Goal: Task Accomplishment & Management: Complete application form

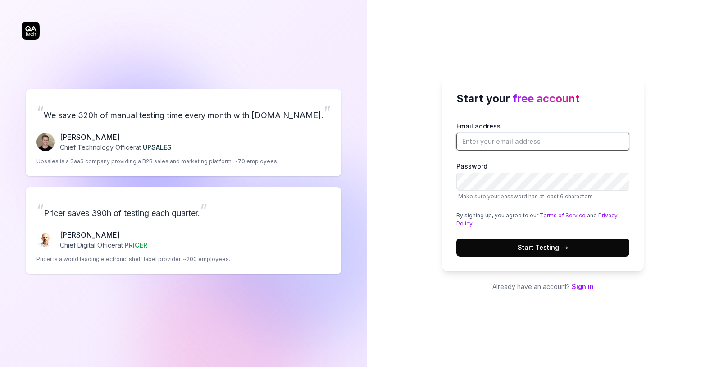
click at [527, 141] on input "Email address" at bounding box center [542, 141] width 173 height 18
type input "dimger84@hotmail.com"
click at [405, 192] on div "Start your free account Email address dimger84@hotmail.com Password Make sure y…" at bounding box center [543, 183] width 352 height 367
click at [553, 249] on span "Start Testing →" at bounding box center [542, 246] width 50 height 9
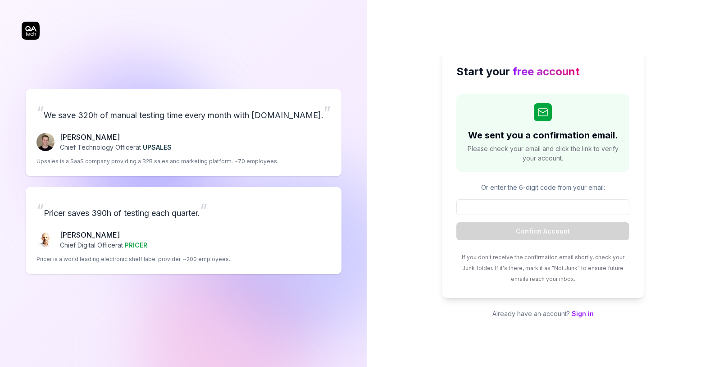
click at [662, 180] on div "Start your free account We sent you a confirmation email. Please check your ema…" at bounding box center [543, 183] width 352 height 367
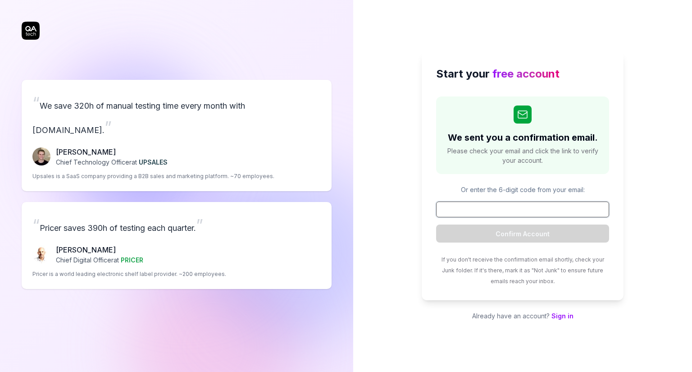
click at [503, 214] on input at bounding box center [522, 209] width 173 height 16
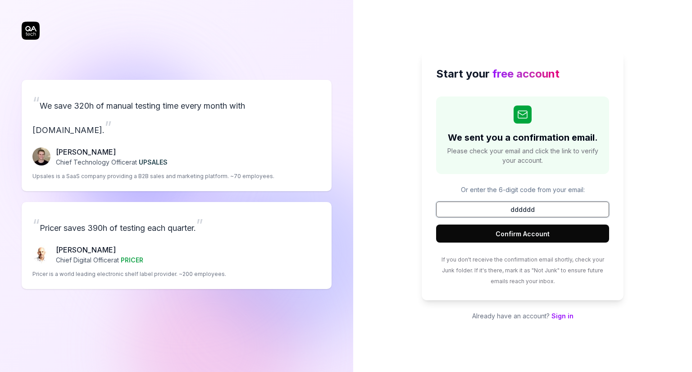
type input "dddddd"
click at [533, 238] on button "Confirm Account" at bounding box center [522, 233] width 173 height 18
drag, startPoint x: 410, startPoint y: 252, endPoint x: 435, endPoint y: 264, distance: 28.2
click at [410, 252] on div "Start your free account We sent you a confirmation email. Please check your ema…" at bounding box center [522, 186] width 339 height 372
drag, startPoint x: 561, startPoint y: 211, endPoint x: 417, endPoint y: 209, distance: 144.1
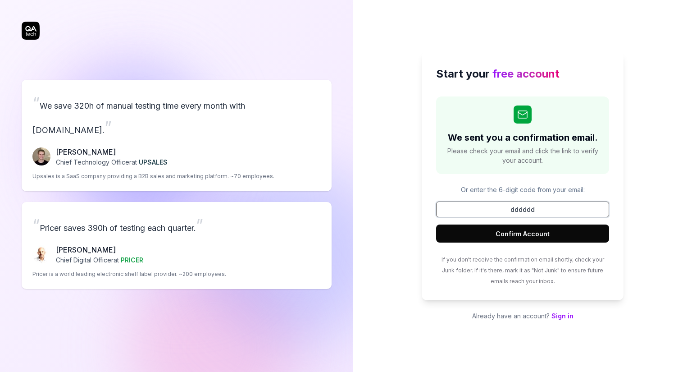
click at [417, 209] on div "Start your free account We sent you a confirmation email. Please check your ema…" at bounding box center [522, 186] width 339 height 372
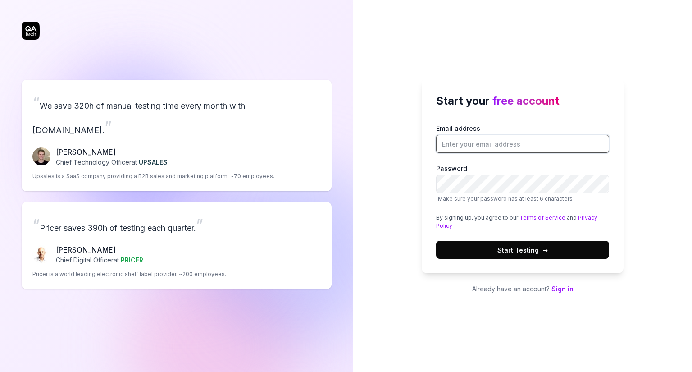
click at [488, 145] on input "Email address" at bounding box center [522, 144] width 173 height 18
type input "[EMAIL_ADDRESS][DOMAIN_NAME]"
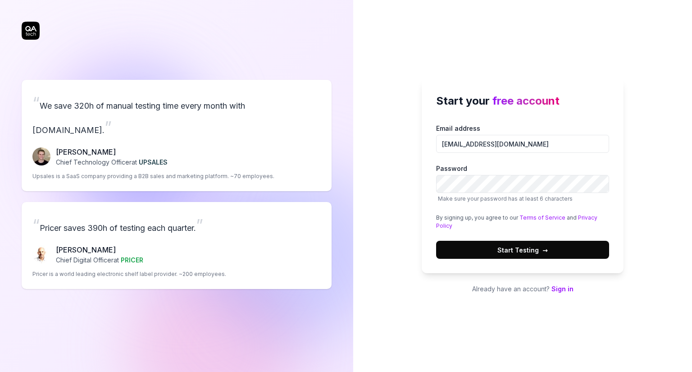
click at [538, 77] on div "Start your free account Email address [EMAIL_ADDRESS][DOMAIN_NAME] Password Mak…" at bounding box center [522, 186] width 339 height 372
click at [498, 252] on span "Start Testing →" at bounding box center [522, 249] width 50 height 9
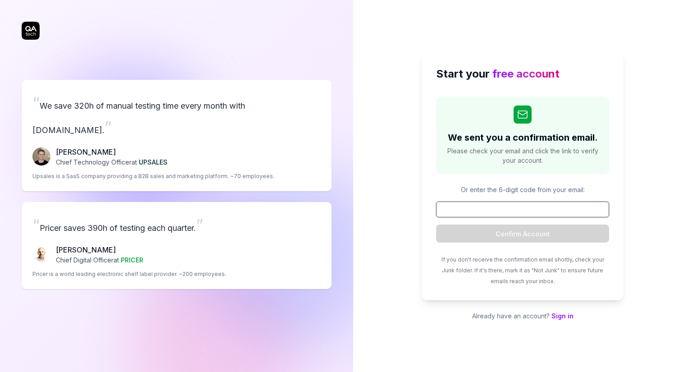
click at [521, 215] on input at bounding box center [522, 209] width 173 height 16
paste input "245335"
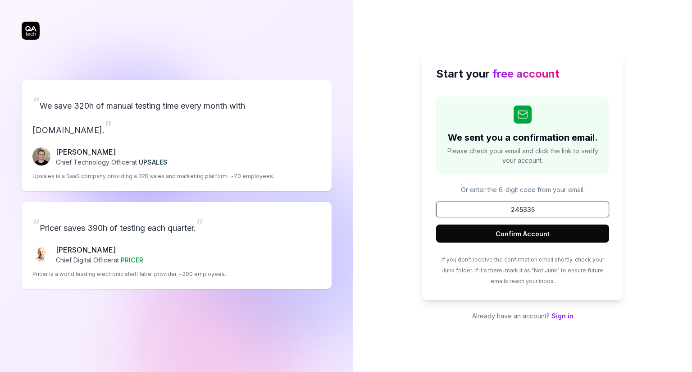
type input "245335"
click at [531, 233] on button "Confirm Account" at bounding box center [522, 233] width 173 height 18
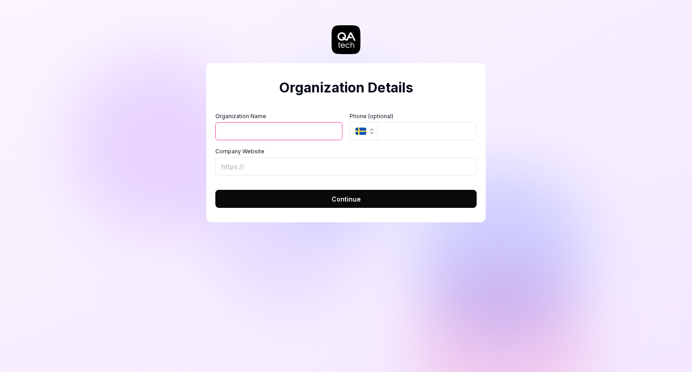
click at [297, 130] on input "Organization Name" at bounding box center [278, 131] width 127 height 18
type input "test"
click at [419, 133] on input "tel" at bounding box center [427, 131] width 100 height 18
click at [326, 168] on input "Company Website" at bounding box center [345, 166] width 261 height 18
click at [369, 200] on button "Continue" at bounding box center [345, 199] width 261 height 18
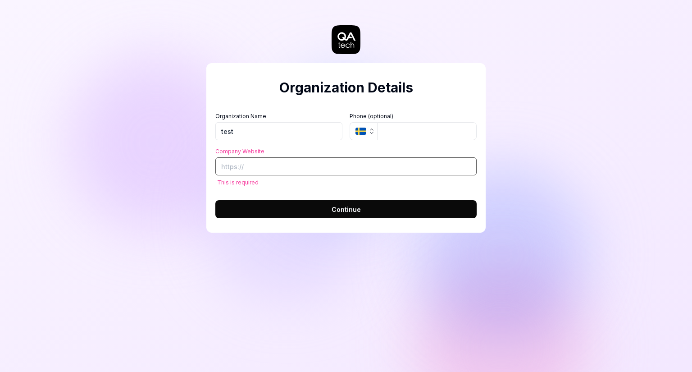
click at [323, 171] on input "Company Website" at bounding box center [345, 166] width 261 height 18
click at [313, 167] on input "Company Website" at bounding box center [345, 166] width 261 height 18
click at [264, 171] on input "Company Website" at bounding box center [345, 166] width 261 height 18
paste input "[URL]"
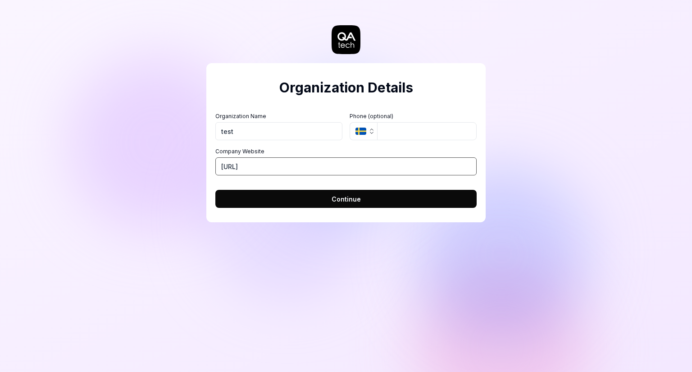
type input "[URL]"
click at [294, 209] on div "Organization Details Organization Name test Organization Logo (Square minimum 2…" at bounding box center [345, 142] width 279 height 159
click at [301, 202] on button "Continue" at bounding box center [345, 199] width 261 height 18
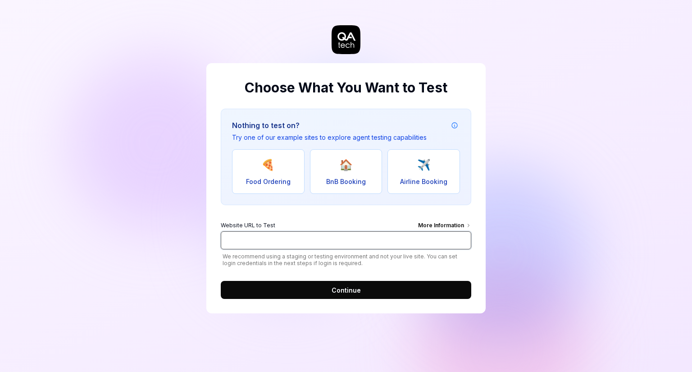
click at [304, 245] on input "Website URL to Test More Information" at bounding box center [346, 240] width 250 height 18
paste input "[URL]"
type input "[URL]"
click at [337, 286] on span "Continue" at bounding box center [345, 289] width 29 height 9
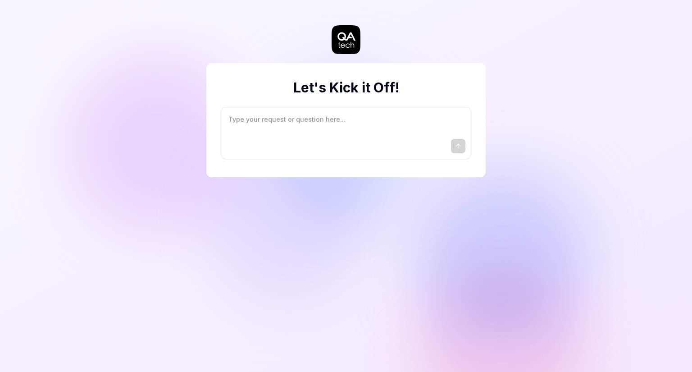
type textarea "*"
type textarea "I"
type textarea "*"
type textarea "I"
type textarea "*"
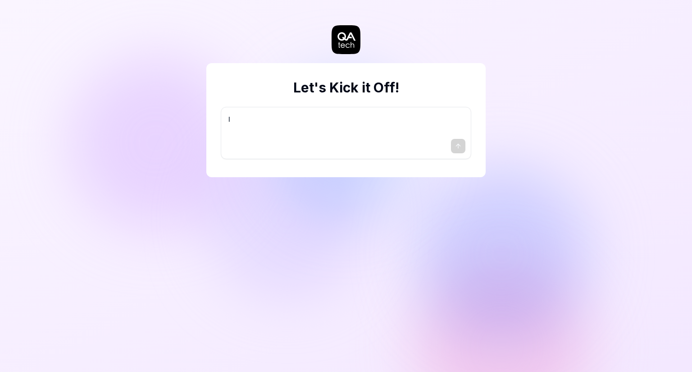
type textarea "I w"
type textarea "*"
type textarea "I wa"
type textarea "*"
type textarea "I wan"
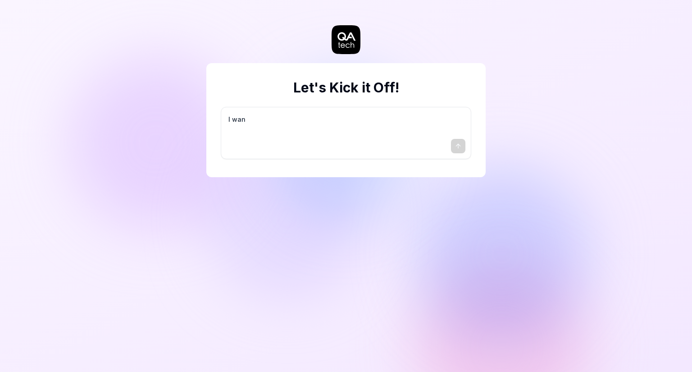
type textarea "*"
type textarea "I want"
type textarea "*"
type textarea "I want"
type textarea "*"
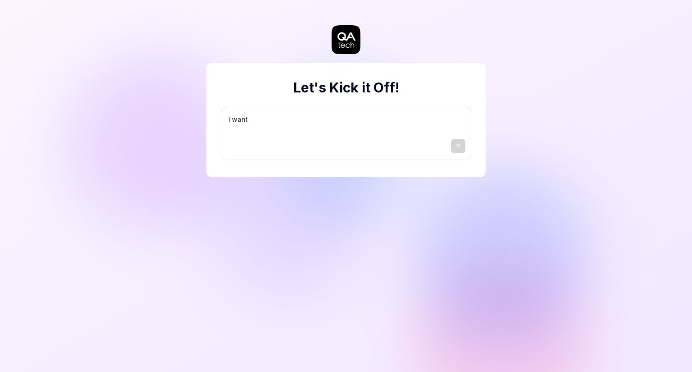
type textarea "I want a"
type textarea "*"
type textarea "I want a"
type textarea "*"
type textarea "I want a g"
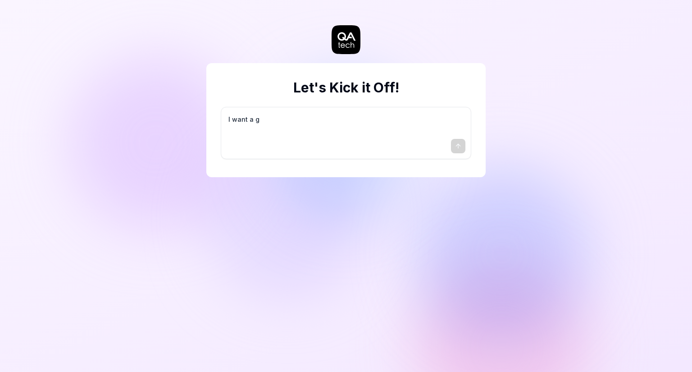
type textarea "*"
type textarea "I want a go"
type textarea "*"
type textarea "I want a goo"
type textarea "*"
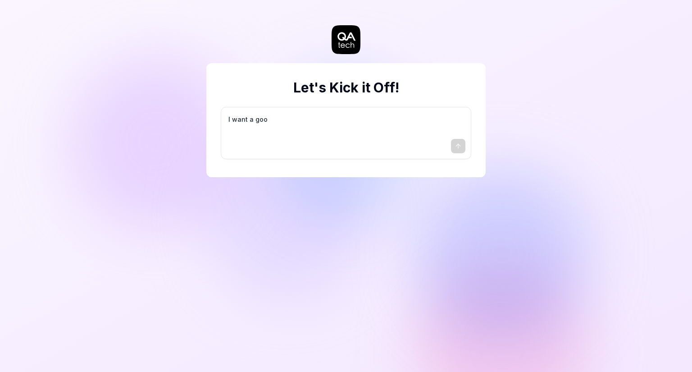
type textarea "I want a good"
type textarea "*"
type textarea "I want a good"
type textarea "*"
type textarea "I want a good t"
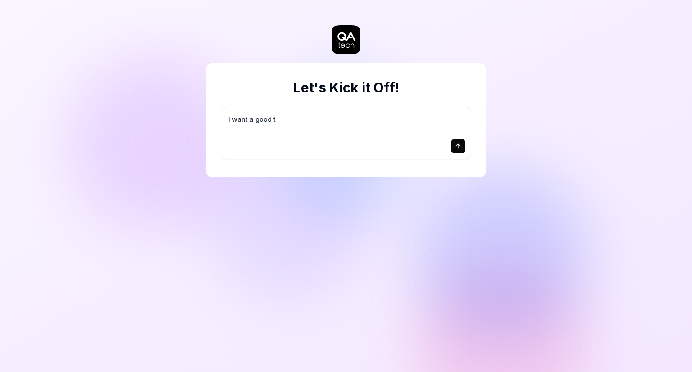
type textarea "*"
type textarea "I want a good te"
type textarea "*"
type textarea "I want a good tes"
type textarea "*"
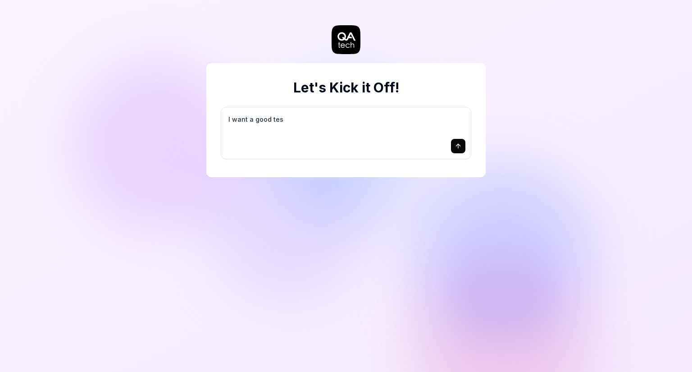
type textarea "I want a good test"
type textarea "*"
type textarea "I want a good test"
type textarea "*"
type textarea "I want a good test s"
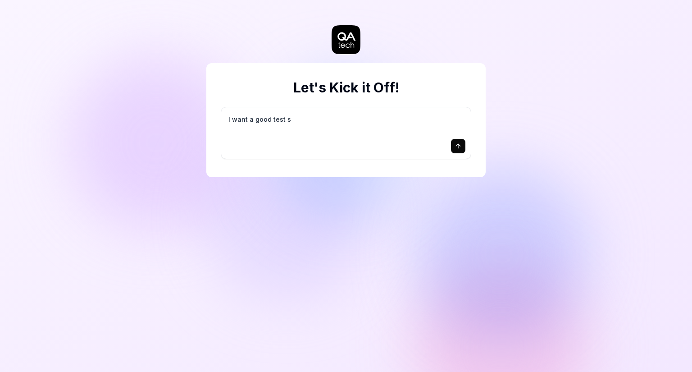
type textarea "*"
type textarea "I want a good test se"
type textarea "*"
type textarea "I want a good test set"
type textarea "*"
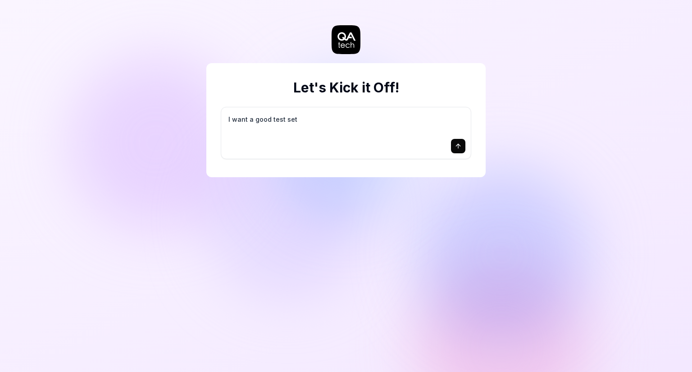
type textarea "I want a good test setu"
type textarea "*"
type textarea "I want a good test setup"
type textarea "*"
type textarea "I want a good test setup"
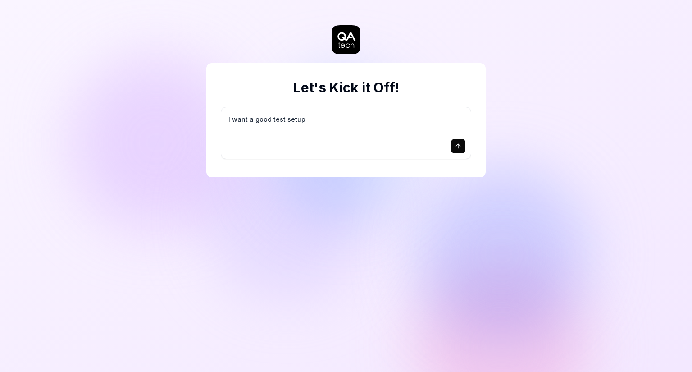
type textarea "*"
type textarea "I want a good test setup f"
type textarea "*"
type textarea "I want a good test setup fo"
type textarea "*"
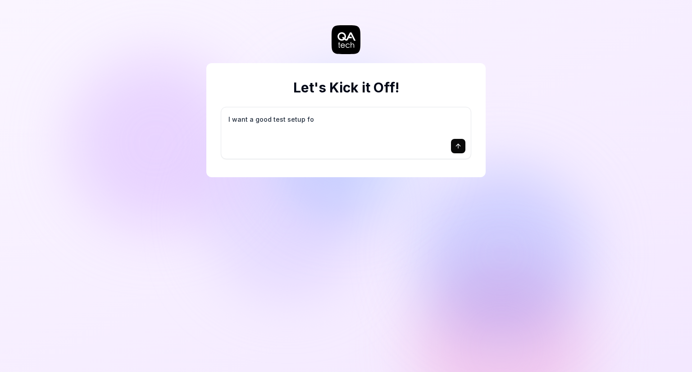
type textarea "I want a good test setup for"
type textarea "*"
type textarea "I want a good test setup for"
type textarea "*"
type textarea "I want a good test setup for m"
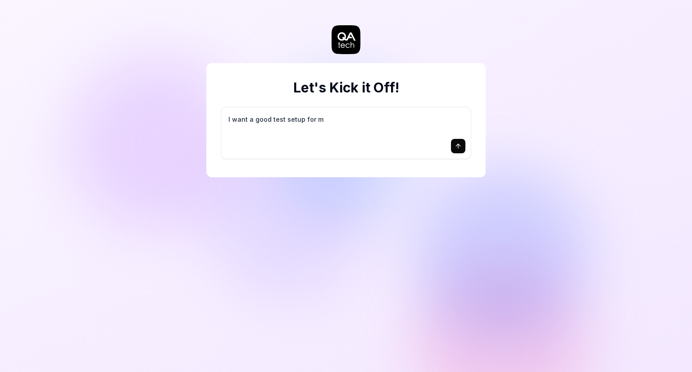
type textarea "*"
type textarea "I want a good test setup for my"
type textarea "*"
type textarea "I want a good test setup for my"
type textarea "*"
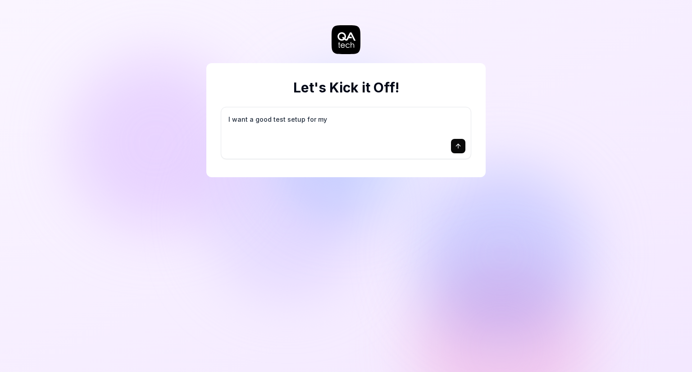
type textarea "I want a good test setup for my s"
type textarea "*"
type textarea "I want a good test setup for my si"
type textarea "*"
type textarea "I want a good test setup for my sit"
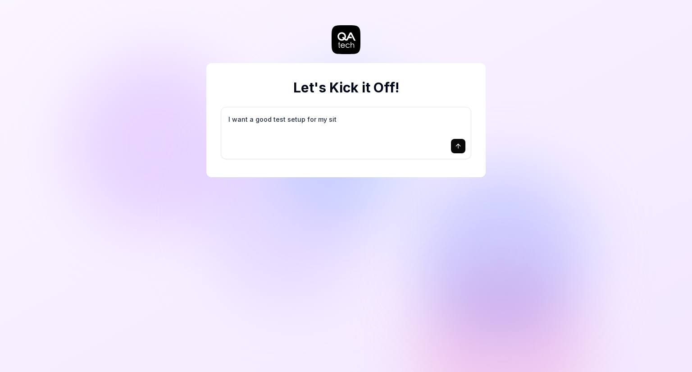
type textarea "*"
type textarea "I want a good test setup for my site"
type textarea "*"
type textarea "I want a good test setup for my site"
type textarea "*"
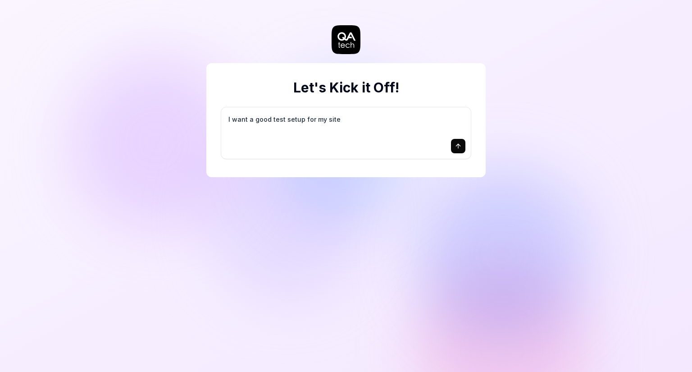
type textarea "I want a good test setup for my site -"
type textarea "*"
type textarea "I want a good test setup for my site -"
type textarea "*"
type textarea "I want a good test setup for my site - h"
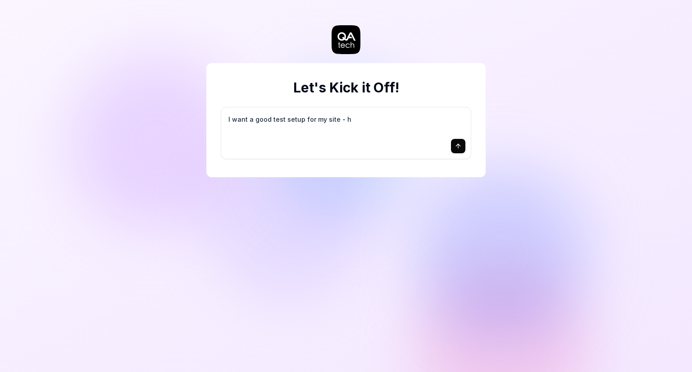
type textarea "*"
type textarea "I want a good test setup for my site - he"
type textarea "*"
type textarea "I want a good test setup for my site - hel"
type textarea "*"
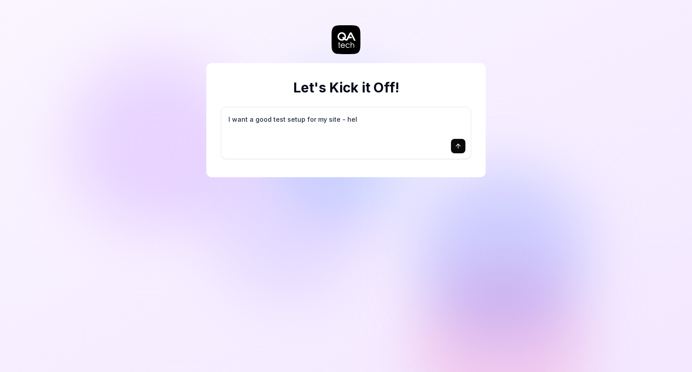
type textarea "I want a good test setup for my site - help"
type textarea "*"
type textarea "I want a good test setup for my site - help"
type textarea "*"
type textarea "I want a good test setup for my site - help m"
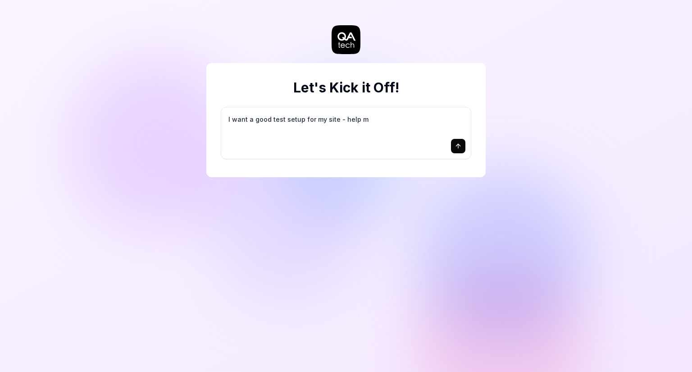
type textarea "*"
type textarea "I want a good test setup for my site - help me"
type textarea "*"
type textarea "I want a good test setup for my site - help me"
type textarea "*"
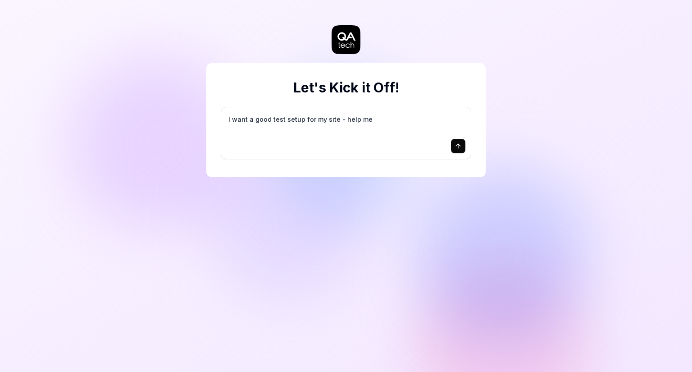
type textarea "I want a good test setup for my site - help me c"
type textarea "*"
type textarea "I want a good test setup for my site - help me cr"
type textarea "*"
type textarea "I want a good test setup for my site - help me cre"
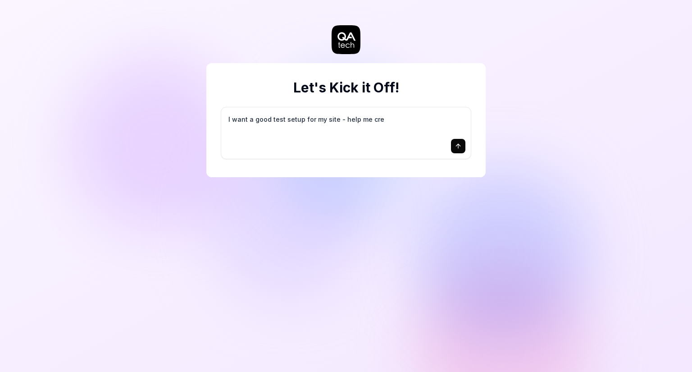
type textarea "*"
type textarea "I want a good test setup for my site - help me crea"
type textarea "*"
type textarea "I want a good test setup for my site - help me creat"
type textarea "*"
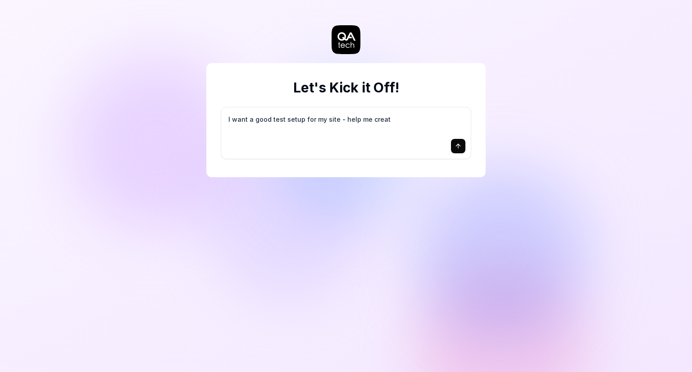
type textarea "I want a good test setup for my site - help me create"
type textarea "*"
type textarea "I want a good test setup for my site - help me create"
type textarea "*"
type textarea "I want a good test setup for my site - help me create t"
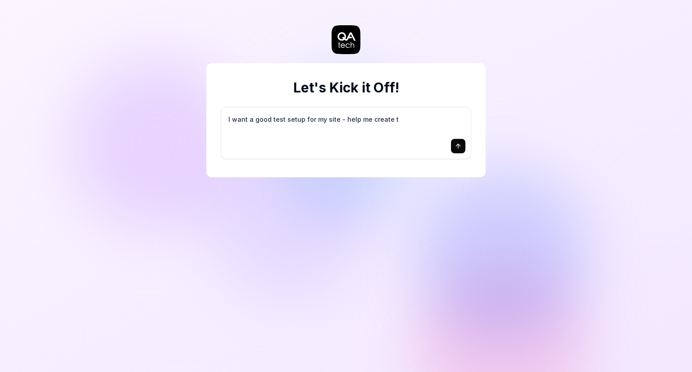
type textarea "*"
type textarea "I want a good test setup for my site - help me create th"
type textarea "*"
type textarea "I want a good test setup for my site - help me create the"
type textarea "*"
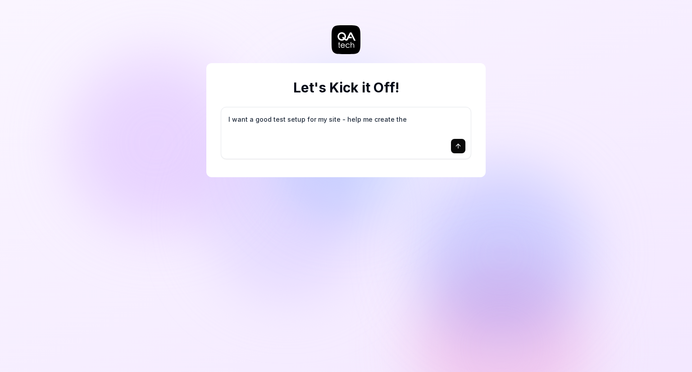
type textarea "I want a good test setup for my site - help me create the"
type textarea "*"
type textarea "I want a good test setup for my site - help me create the f"
type textarea "*"
type textarea "I want a good test setup for my site - help me create the fi"
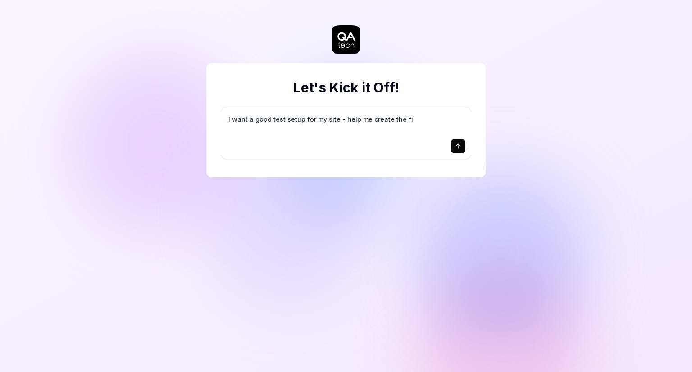
type textarea "*"
type textarea "I want a good test setup for my site - help me create the fir"
type textarea "*"
type textarea "I want a good test setup for my site - help me create the firs"
type textarea "*"
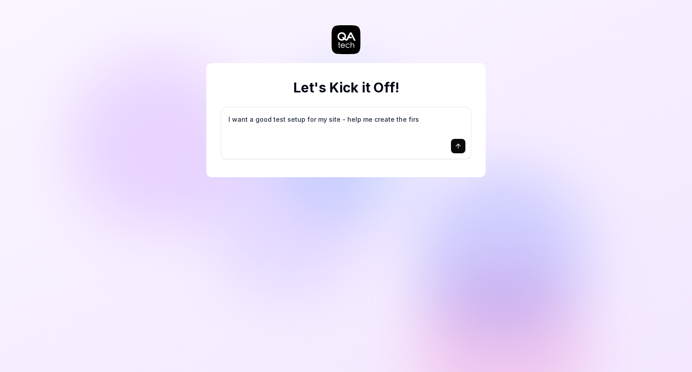
type textarea "I want a good test setup for my site - help me create the first"
type textarea "*"
type textarea "I want a good test setup for my site - help me create the first"
type textarea "*"
type textarea "I want a good test setup for my site - help me create the first 3"
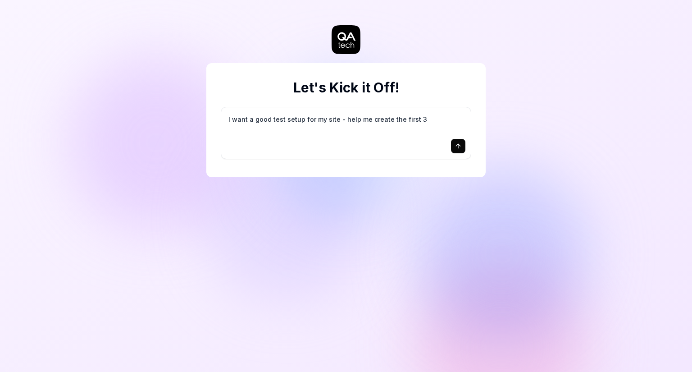
type textarea "*"
type textarea "I want a good test setup for my site - help me create the first 3-"
type textarea "*"
type textarea "I want a good test setup for my site - help me create the first 3-5"
type textarea "*"
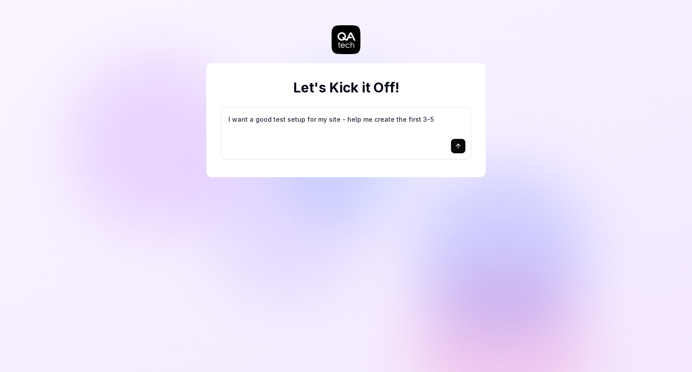
type textarea "I want a good test setup for my site - help me create the first 3-5"
type textarea "*"
type textarea "I want a good test setup for my site - help me create the first 3-5 t"
type textarea "*"
type textarea "I want a good test setup for my site - help me create the first 3-5 te"
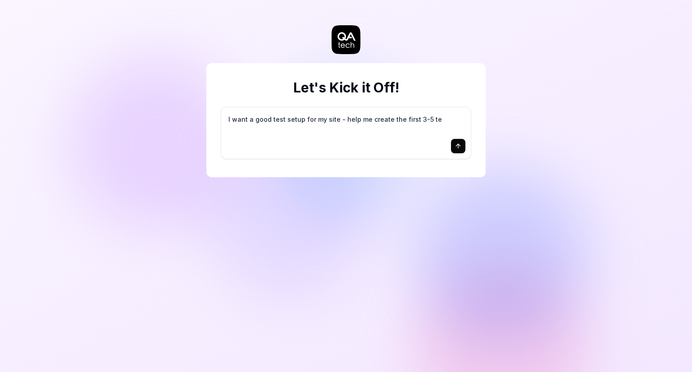
type textarea "*"
type textarea "I want a good test setup for my site - help me create the first 3-5 tes"
type textarea "*"
type textarea "I want a good test setup for my site - help me create the first 3-5 test"
type textarea "*"
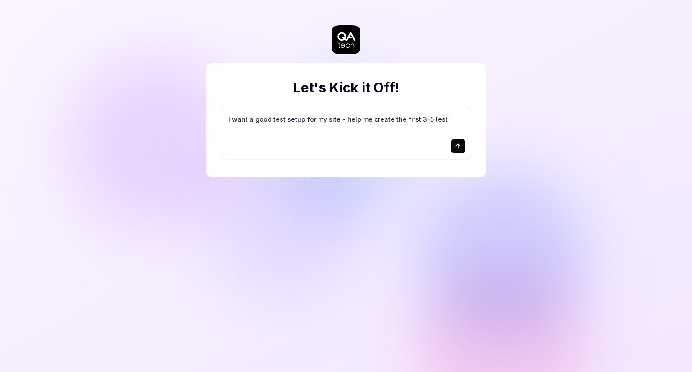
type textarea "I want a good test setup for my site - help me create the first 3-5 test"
type textarea "*"
type textarea "I want a good test setup for my site - help me create the first 3-5 test c"
type textarea "*"
type textarea "I want a good test setup for my site - help me create the first 3-5 test ca"
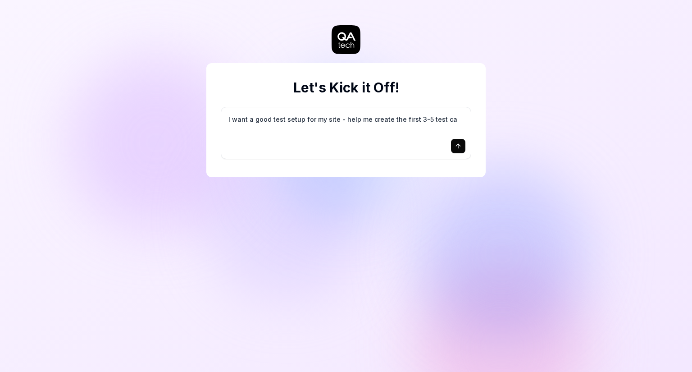
type textarea "*"
type textarea "I want a good test setup for my site - help me create the first 3-5 test cas"
type textarea "*"
type textarea "I want a good test setup for my site - help me create the first 3-5 test case"
type textarea "*"
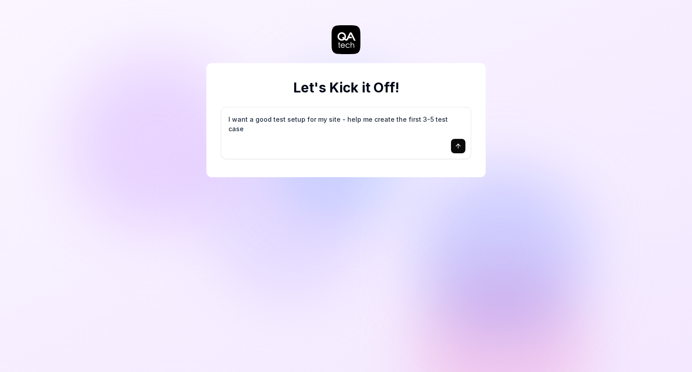
type textarea "I want a good test setup for my site - help me create the first 3-5 test cases"
click at [460, 148] on icon "submit" at bounding box center [457, 145] width 7 height 7
type textarea "*"
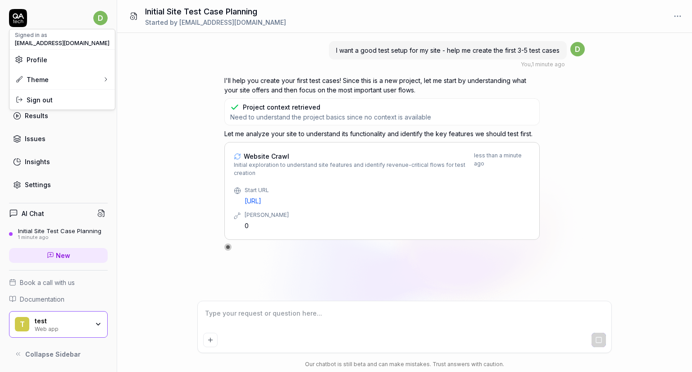
click at [100, 19] on html "d Dashboard Test Cases Test Plans Results Issues Insights Settings AI Chat Init…" at bounding box center [346, 186] width 692 height 372
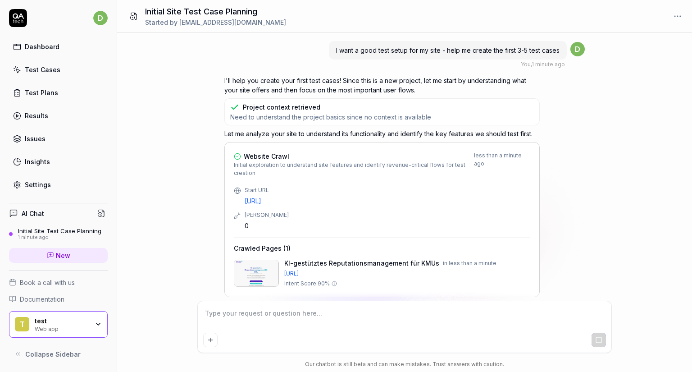
click at [102, 18] on html "d Dashboard Test Cases Test Plans Results Issues Insights Settings AI Chat Init…" at bounding box center [346, 186] width 692 height 372
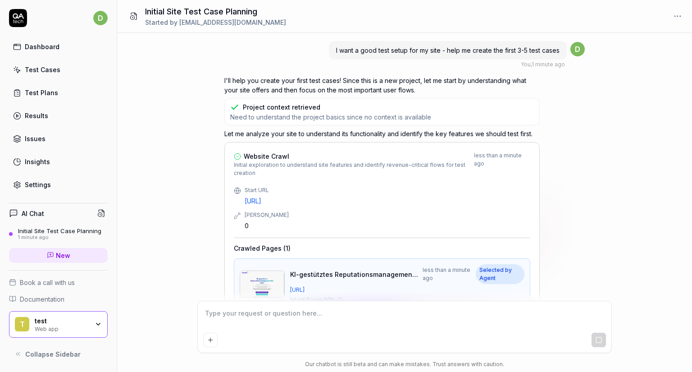
scroll to position [37, 0]
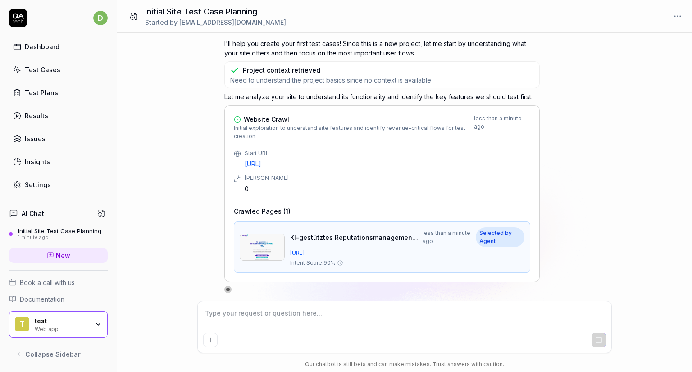
click at [670, 22] on div "Initial Site Test Case Planning Started by [EMAIL_ADDRESS][DOMAIN_NAME]" at bounding box center [404, 16] width 575 height 33
click at [677, 19] on html "d Dashboard Test Cases Test Plans Results Issues Insights Settings AI Chat Init…" at bounding box center [346, 186] width 692 height 372
click at [677, 17] on html "d Dashboard Test Cases Test Plans Results Issues Insights Settings AI Chat Init…" at bounding box center [346, 186] width 692 height 372
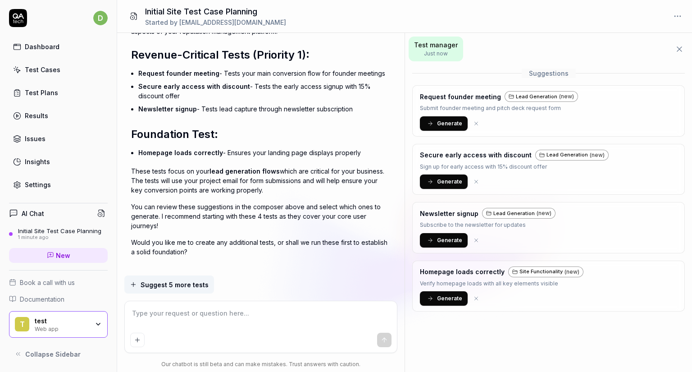
scroll to position [575, 0]
click at [452, 128] on button "Generate" at bounding box center [444, 123] width 48 height 14
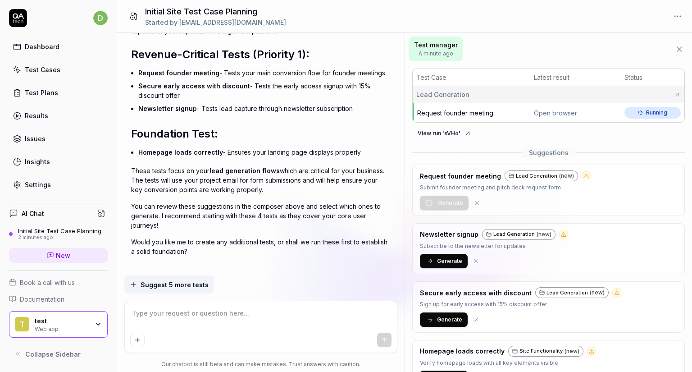
click at [451, 134] on button "View run ' sVHo '" at bounding box center [444, 133] width 64 height 14
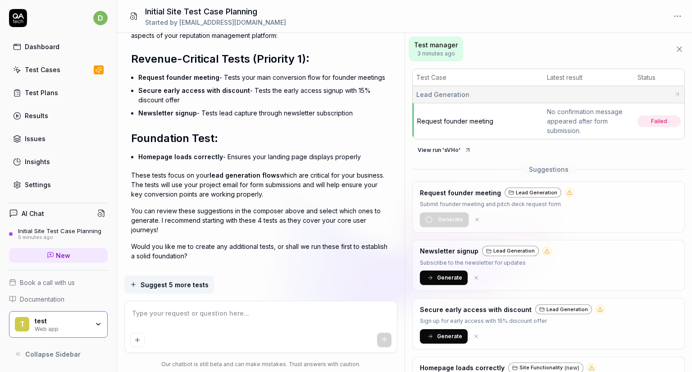
type textarea "*"
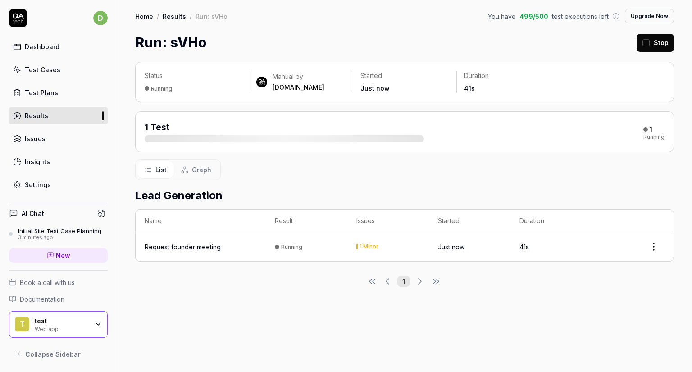
click at [646, 141] on div "1 Test 1 Running" at bounding box center [405, 132] width 520 height 22
click at [205, 165] on span "Graph" at bounding box center [201, 169] width 19 height 9
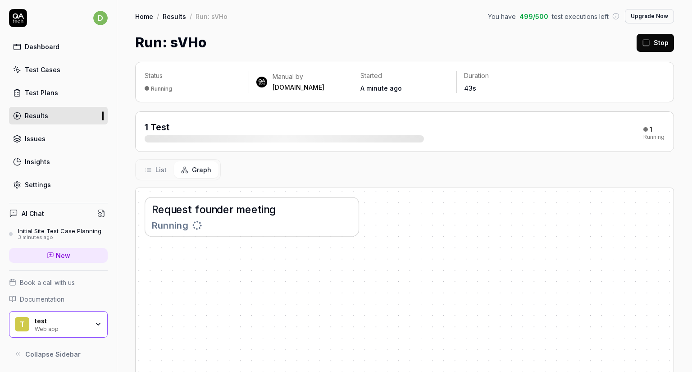
click at [156, 170] on span "List" at bounding box center [160, 169] width 11 height 9
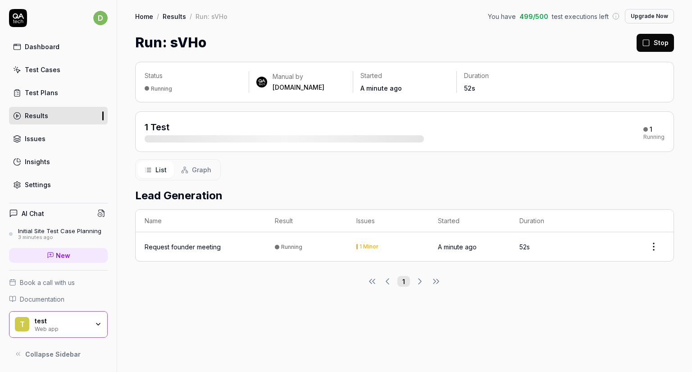
click at [60, 92] on link "Test Plans" at bounding box center [58, 93] width 99 height 18
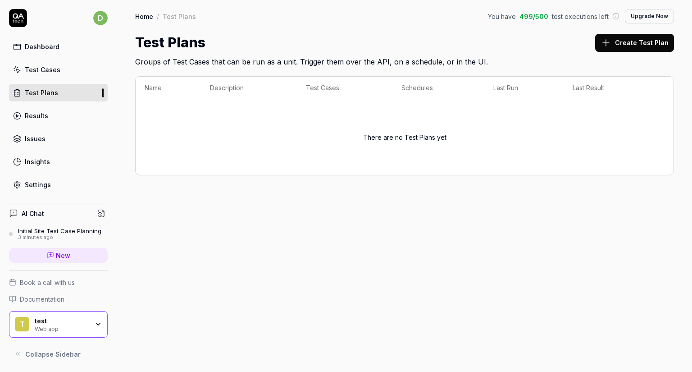
click at [45, 74] on link "Test Cases" at bounding box center [58, 70] width 99 height 18
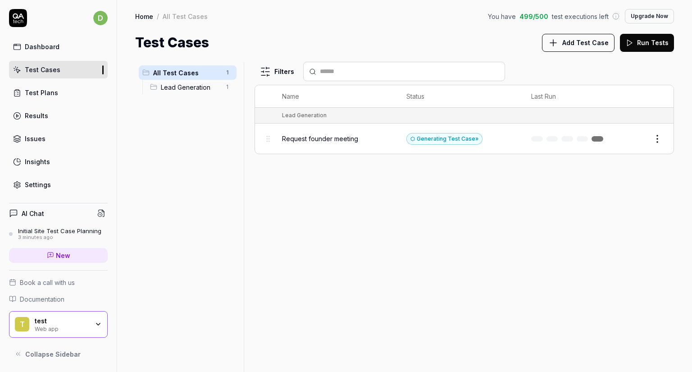
click at [187, 91] on span "Lead Generation" at bounding box center [190, 86] width 59 height 9
click at [45, 44] on div "Dashboard" at bounding box center [42, 46] width 35 height 9
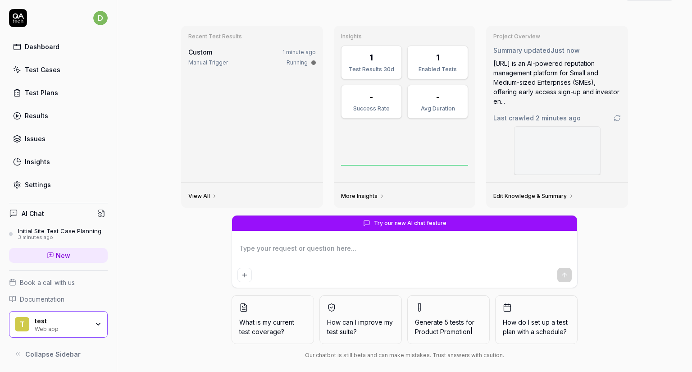
scroll to position [32, 0]
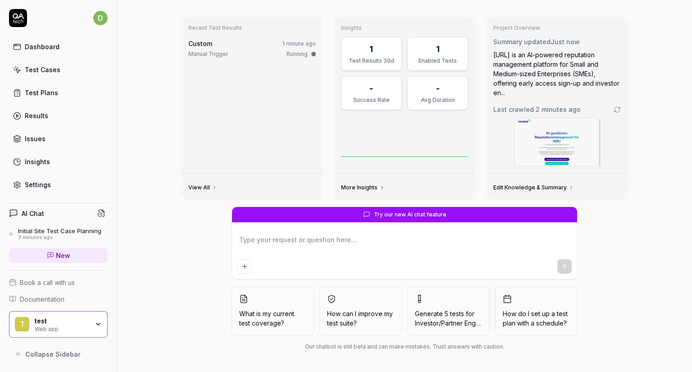
click at [45, 68] on div "Test Cases" at bounding box center [43, 69] width 36 height 9
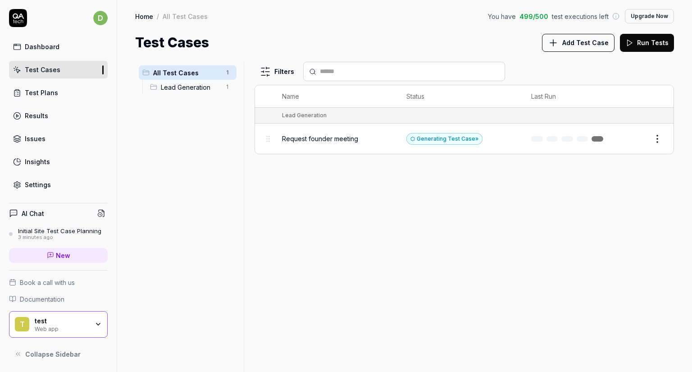
click at [70, 92] on link "Test Plans" at bounding box center [58, 93] width 99 height 18
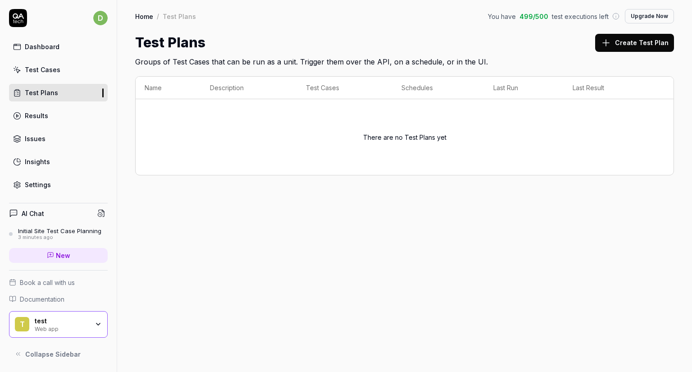
click at [62, 111] on link "Results" at bounding box center [58, 116] width 99 height 18
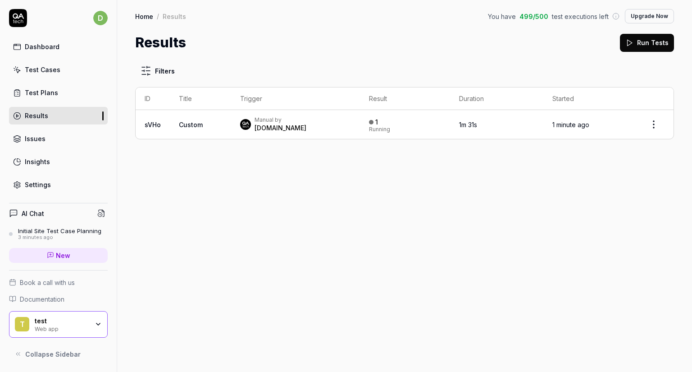
click at [59, 66] on link "Test Cases" at bounding box center [58, 70] width 99 height 18
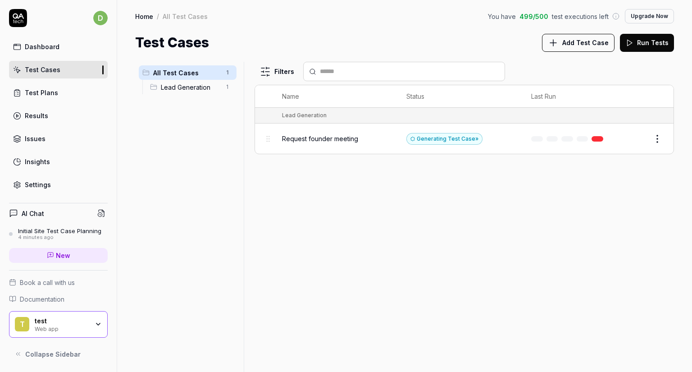
click at [180, 87] on span "Lead Generation" at bounding box center [190, 86] width 59 height 9
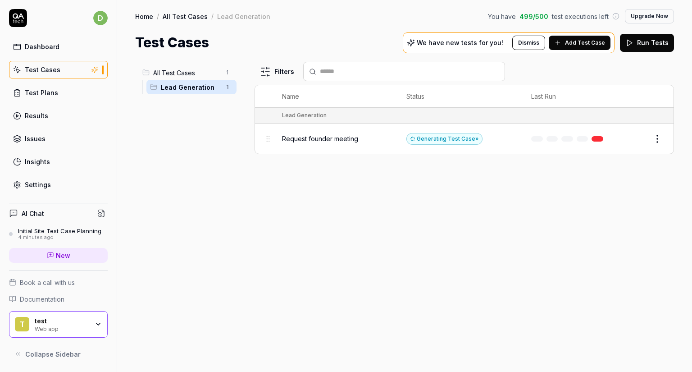
click at [178, 75] on span "All Test Cases" at bounding box center [186, 72] width 67 height 9
click at [54, 94] on div "Test Plans" at bounding box center [41, 92] width 33 height 9
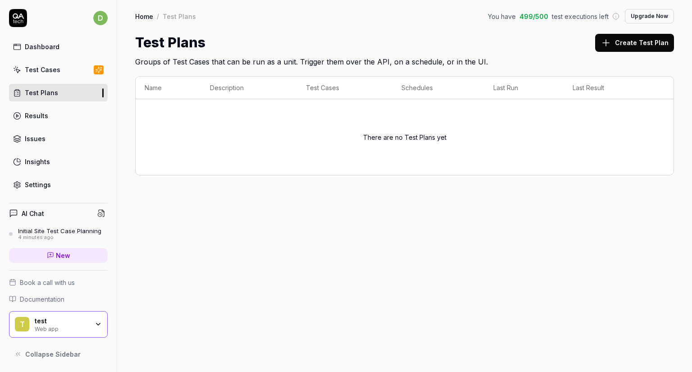
click at [613, 51] on button "Create Test Plan" at bounding box center [634, 43] width 79 height 18
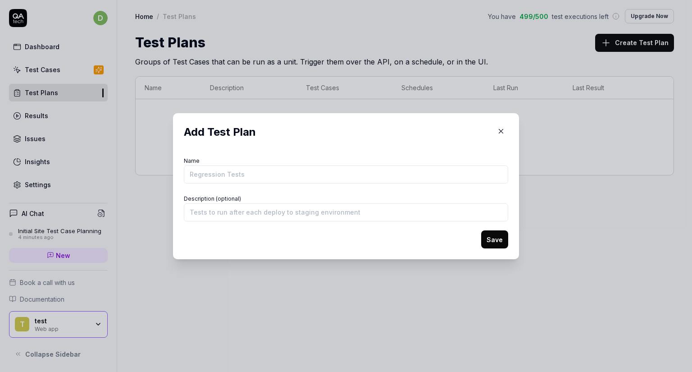
click at [500, 127] on icon "button" at bounding box center [501, 131] width 8 height 8
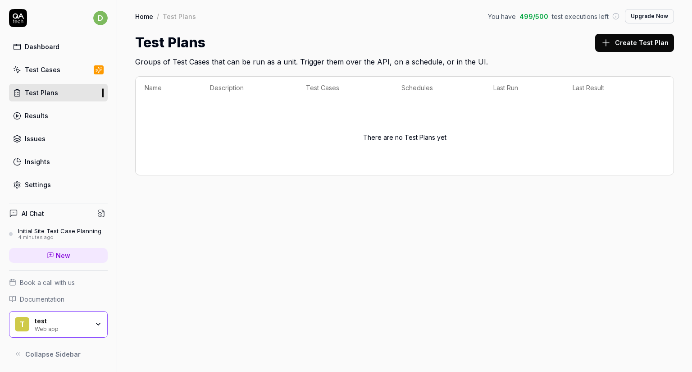
click at [66, 322] on div "test" at bounding box center [62, 321] width 54 height 8
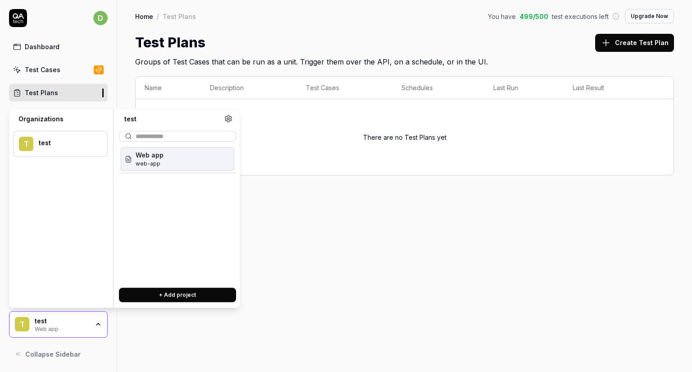
click at [59, 142] on div "test" at bounding box center [67, 143] width 57 height 8
click at [47, 141] on div "test" at bounding box center [67, 143] width 57 height 8
click at [157, 159] on span "Web app" at bounding box center [150, 154] width 28 height 9
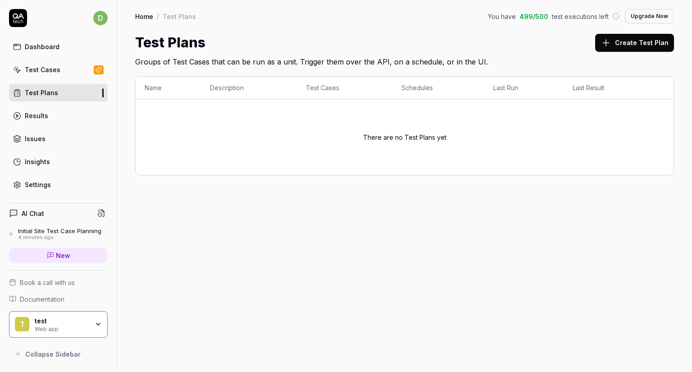
click at [101, 69] on icon at bounding box center [98, 70] width 6 height 6
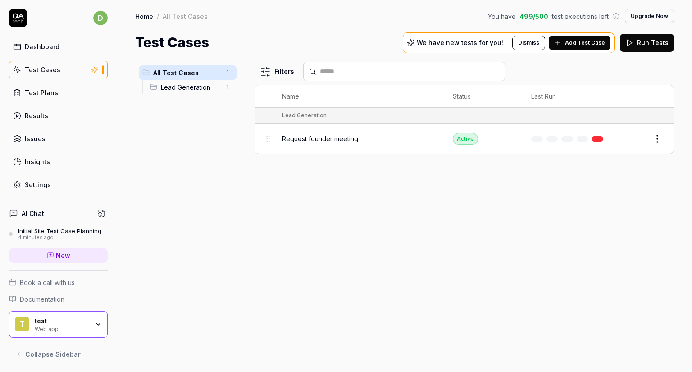
click at [531, 56] on div "All Test Cases 1 Lead Generation 1 Filters Name Status Last Run Lead Generation…" at bounding box center [404, 212] width 575 height 319
click at [536, 44] on button "Dismiss" at bounding box center [528, 43] width 33 height 14
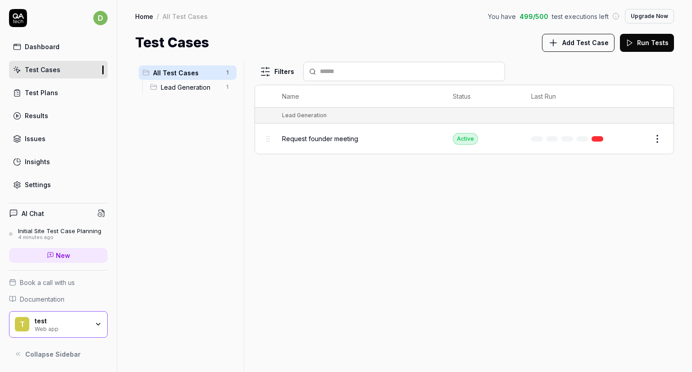
click at [70, 96] on link "Test Plans" at bounding box center [58, 93] width 99 height 18
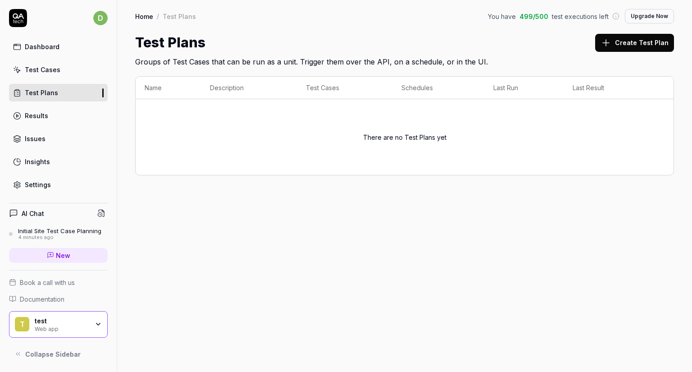
click at [32, 115] on div "Results" at bounding box center [36, 115] width 23 height 9
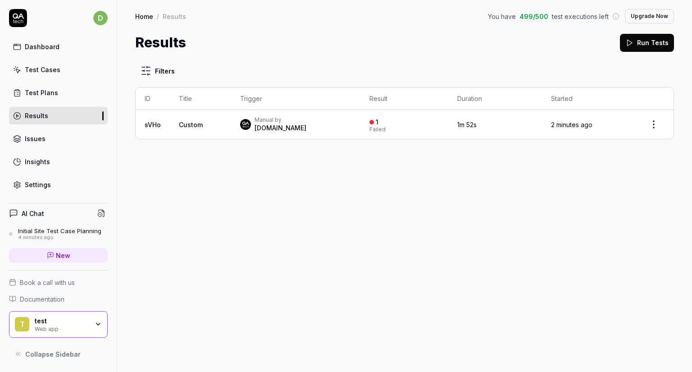
click at [55, 133] on link "Issues" at bounding box center [58, 139] width 99 height 18
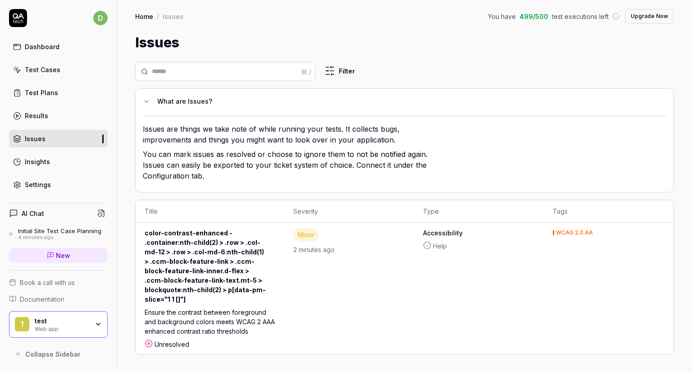
click at [53, 161] on link "Insights" at bounding box center [58, 162] width 99 height 18
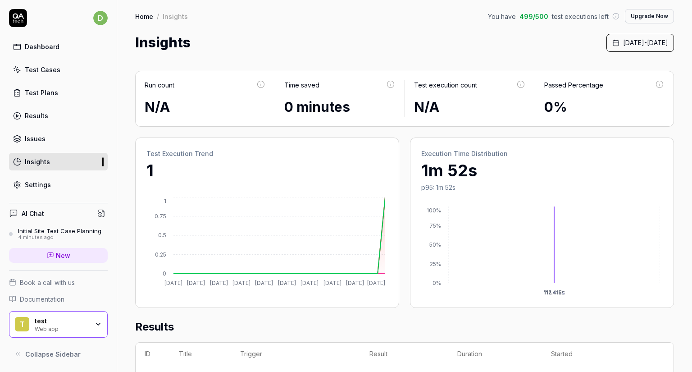
click at [42, 182] on div "Settings" at bounding box center [38, 184] width 26 height 9
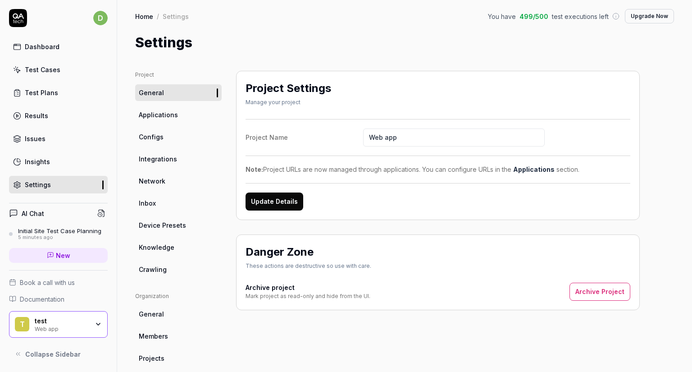
click at [158, 157] on span "Integrations" at bounding box center [158, 158] width 38 height 9
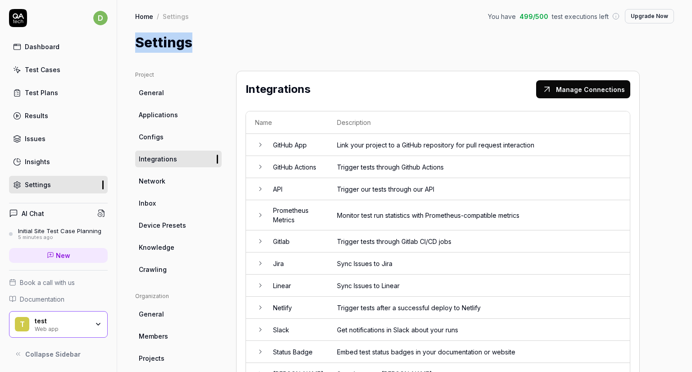
drag, startPoint x: 207, startPoint y: 41, endPoint x: 249, endPoint y: 39, distance: 42.0
click at [249, 39] on div "Settings" at bounding box center [404, 42] width 539 height 20
click at [17, 25] on icon at bounding box center [18, 18] width 18 height 18
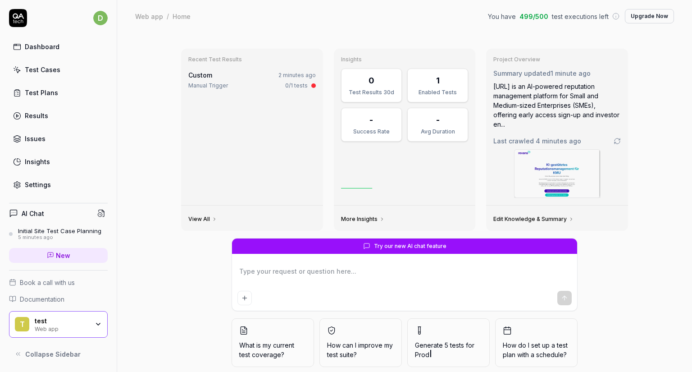
type textarea "*"
